Goal: Information Seeking & Learning: Learn about a topic

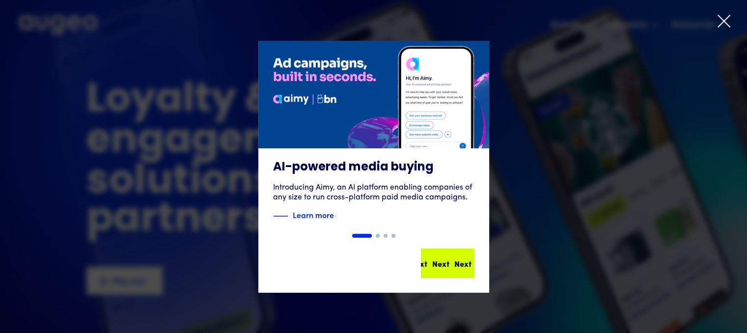
click at [452, 271] on div "Next Next Next Next" at bounding box center [448, 264] width 52 height 28
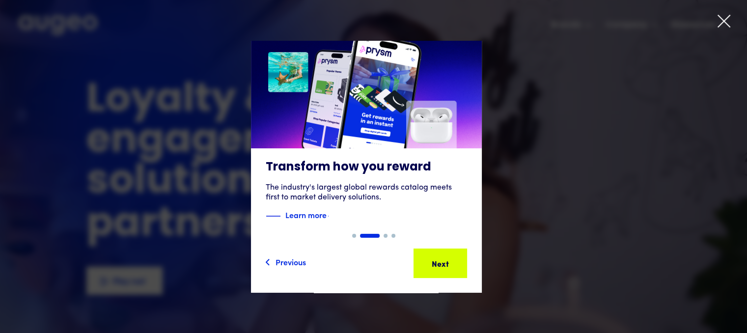
click at [452, 271] on div "Next Next Next Next" at bounding box center [441, 264] width 52 height 28
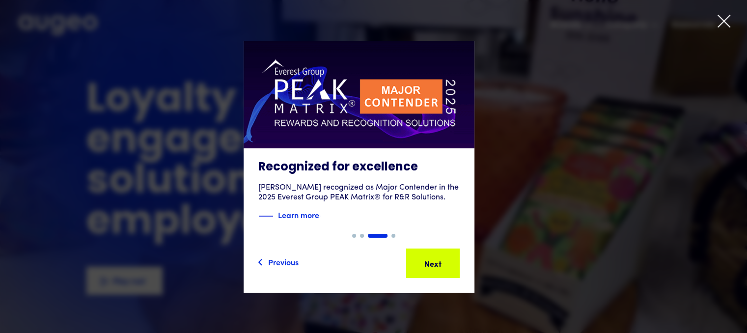
click at [452, 271] on div "Next Next Next Next" at bounding box center [433, 264] width 52 height 28
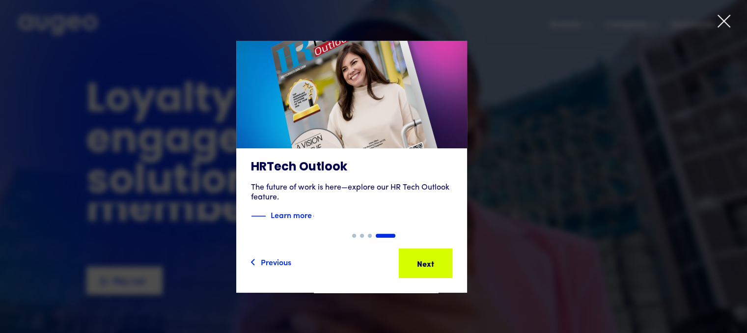
click at [723, 22] on icon at bounding box center [724, 21] width 12 height 12
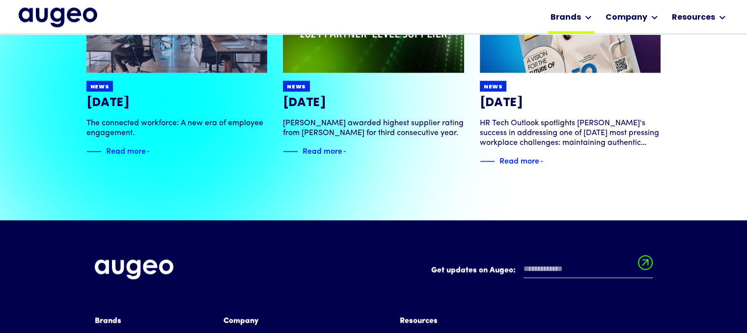
scroll to position [2046, 0]
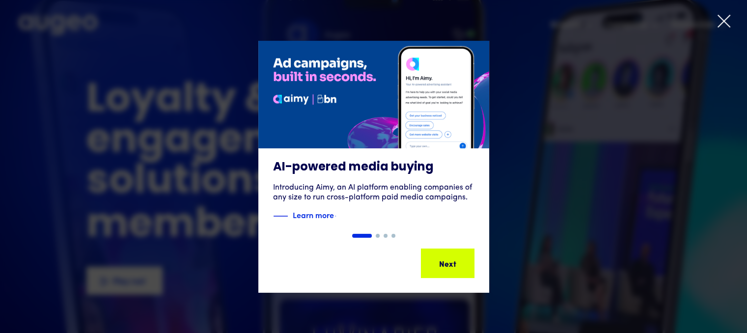
click at [727, 19] on icon at bounding box center [724, 21] width 12 height 12
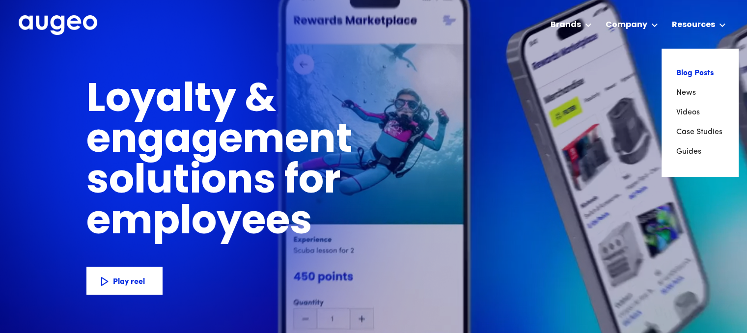
click at [697, 78] on link "Blog Posts" at bounding box center [699, 73] width 47 height 20
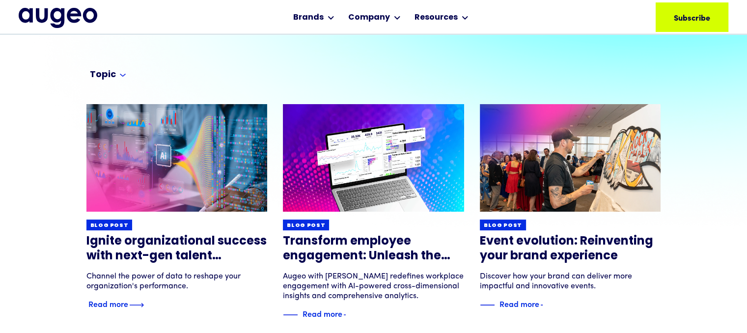
click at [219, 240] on h3 "Ignite organizational success with next-gen talent optimization" at bounding box center [176, 248] width 181 height 29
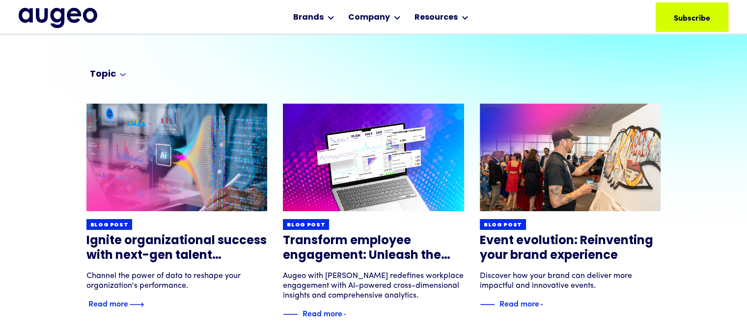
scroll to position [81, 0]
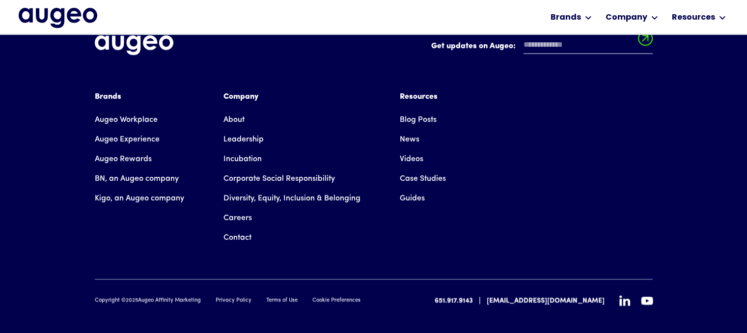
scroll to position [4012, 0]
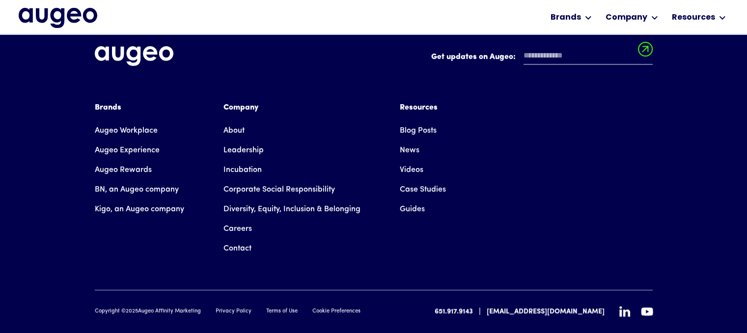
click at [409, 141] on link "News" at bounding box center [410, 151] width 20 height 20
